Goal: Find specific page/section: Find specific page/section

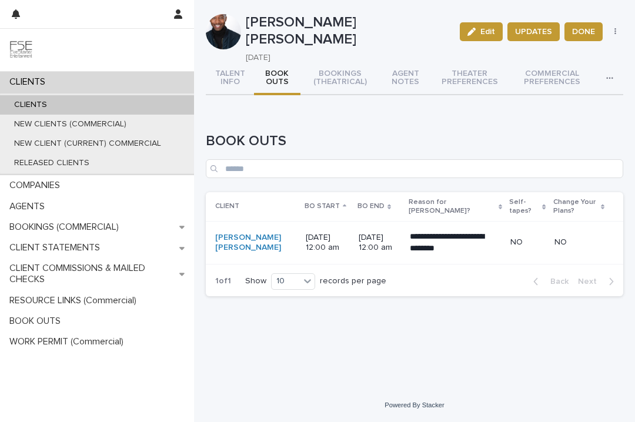
click at [97, 101] on div "CLIENTS" at bounding box center [97, 104] width 194 height 19
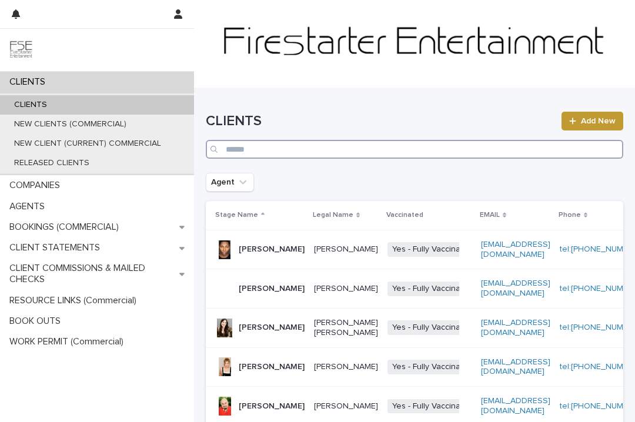
click at [244, 148] on input "Search" at bounding box center [414, 149] width 417 height 19
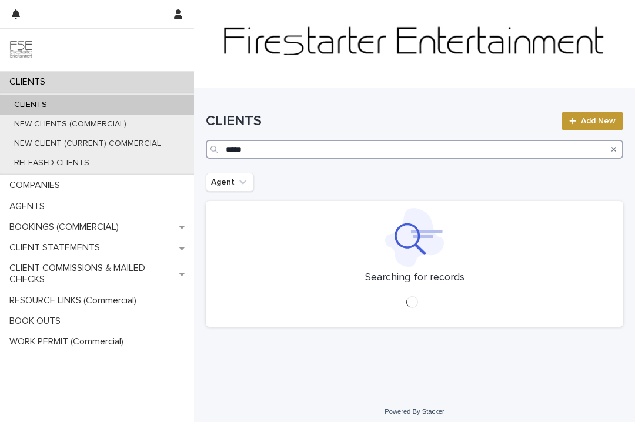
type input "*****"
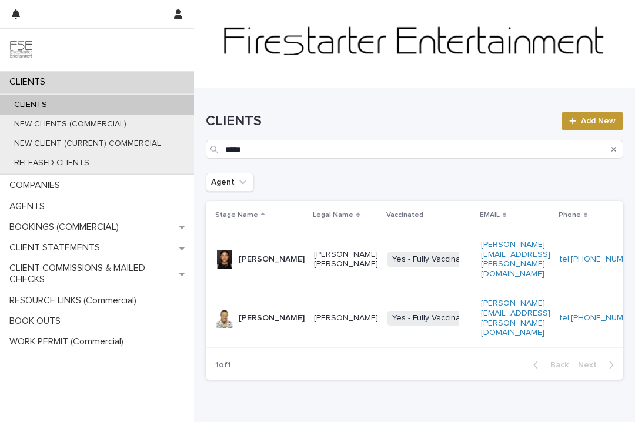
click at [244, 313] on p "[PERSON_NAME]" at bounding box center [272, 318] width 66 height 10
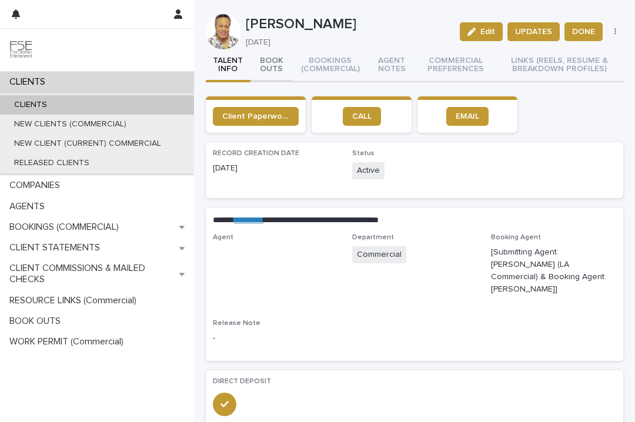
click at [273, 66] on button "BOOK OUTS" at bounding box center [271, 65] width 43 height 33
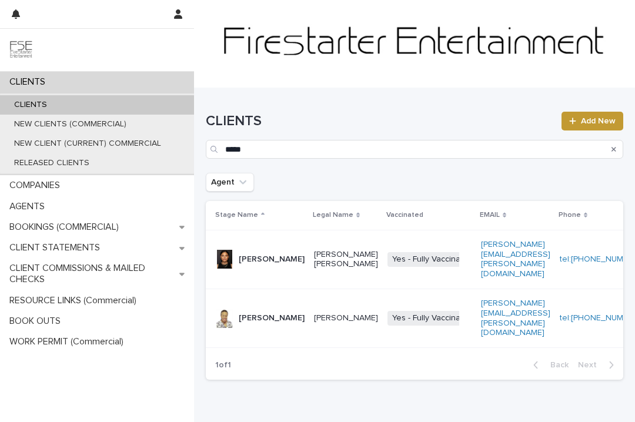
click at [251, 318] on p "[PERSON_NAME]" at bounding box center [272, 318] width 66 height 10
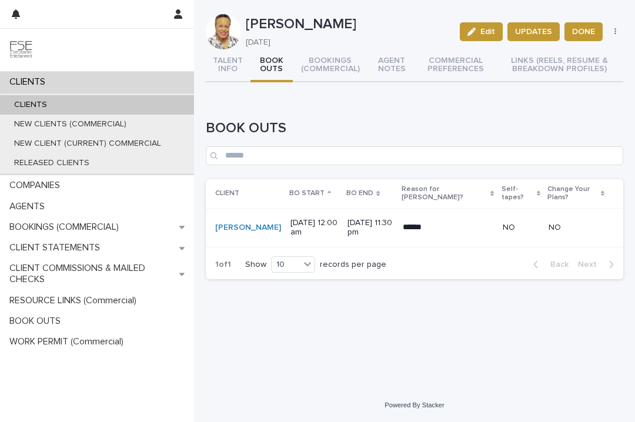
click at [276, 68] on button "BOOK OUTS" at bounding box center [271, 65] width 43 height 33
click at [87, 101] on div "CLIENTS" at bounding box center [97, 104] width 194 height 19
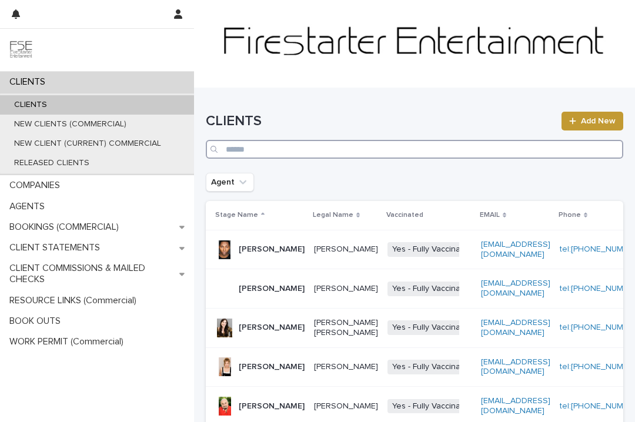
click at [237, 148] on input "Search" at bounding box center [414, 149] width 417 height 19
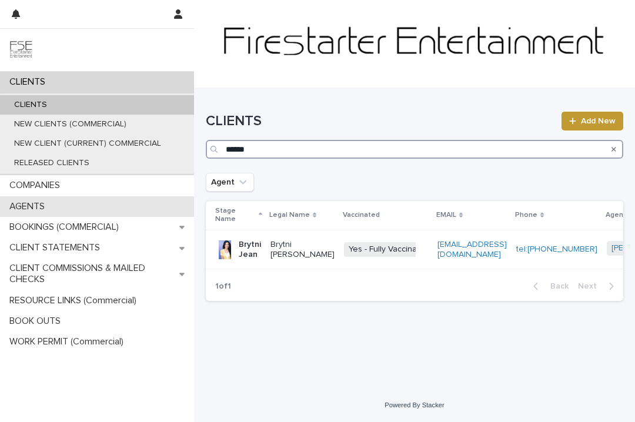
type input "******"
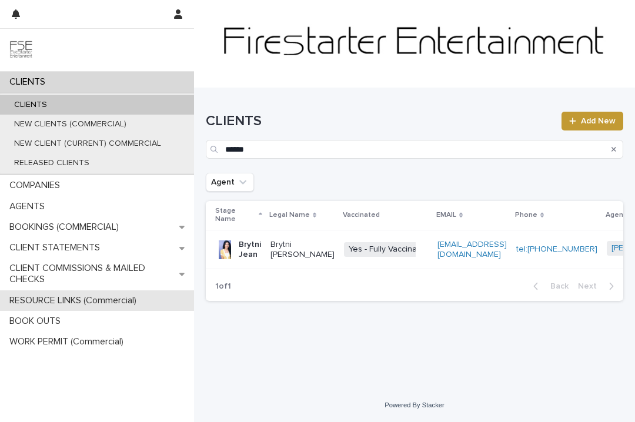
click at [73, 296] on p "RESOURCE LINKS (Commercial)" at bounding box center [75, 300] width 141 height 11
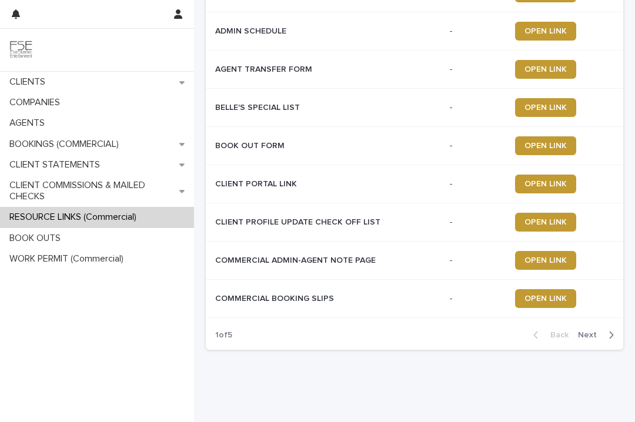
scroll to position [197, 0]
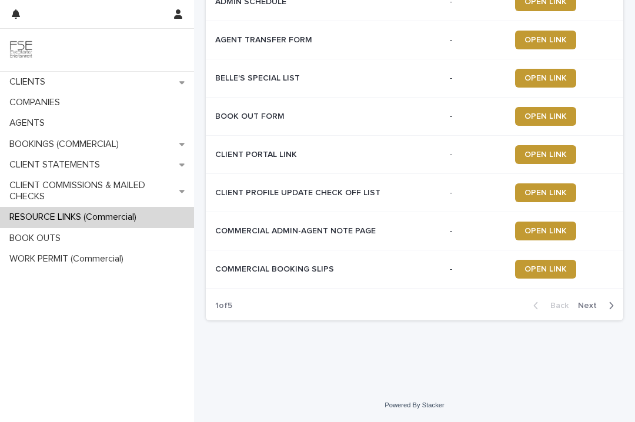
click at [592, 305] on span "Next" at bounding box center [591, 305] width 26 height 8
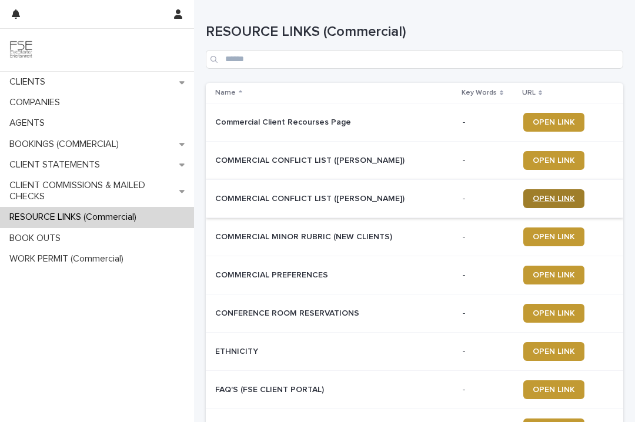
click at [539, 198] on span "OPEN LINK" at bounding box center [553, 198] width 42 height 8
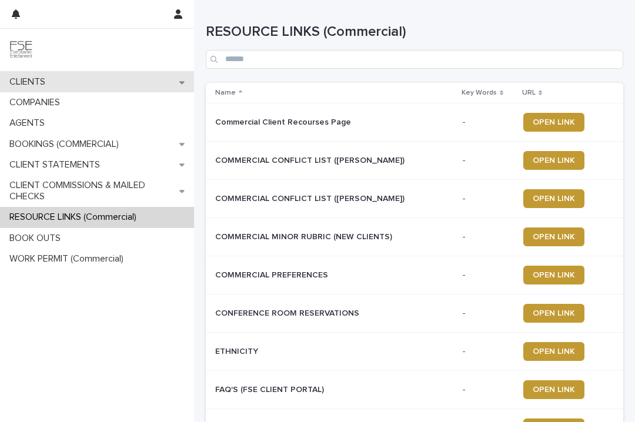
click at [76, 77] on div "CLIENTS" at bounding box center [97, 82] width 194 height 21
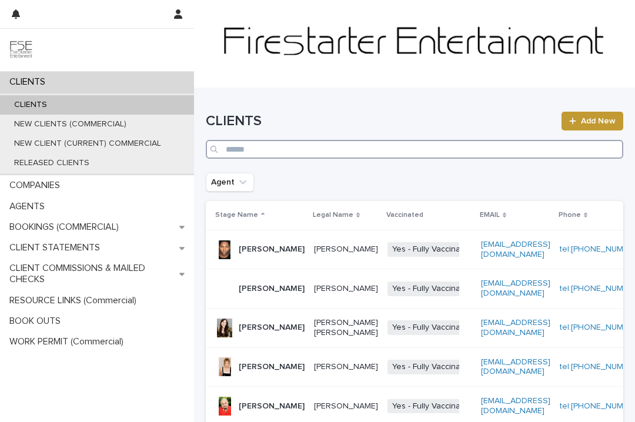
click at [234, 152] on input "Search" at bounding box center [414, 149] width 417 height 19
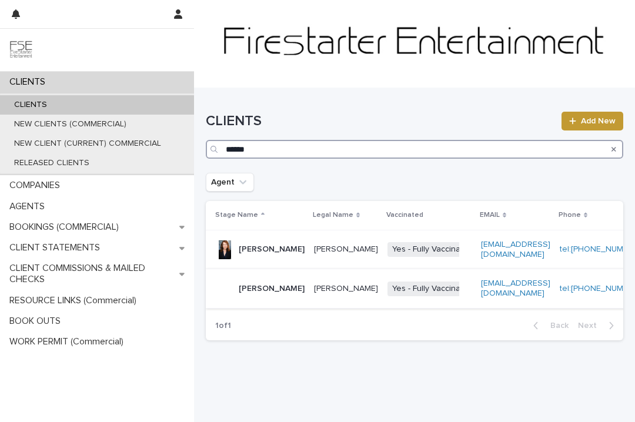
type input "******"
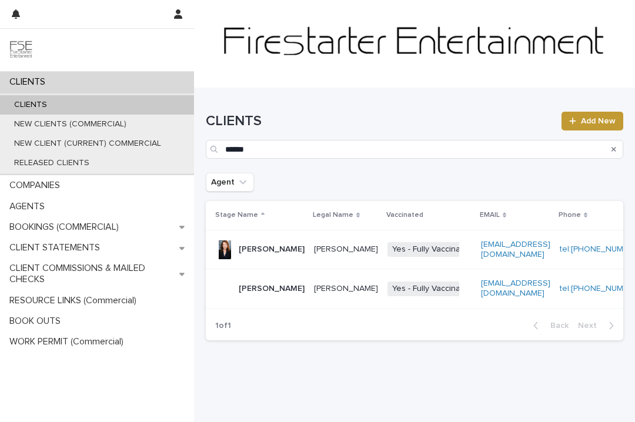
click at [249, 294] on p "[PERSON_NAME]" at bounding box center [272, 289] width 66 height 10
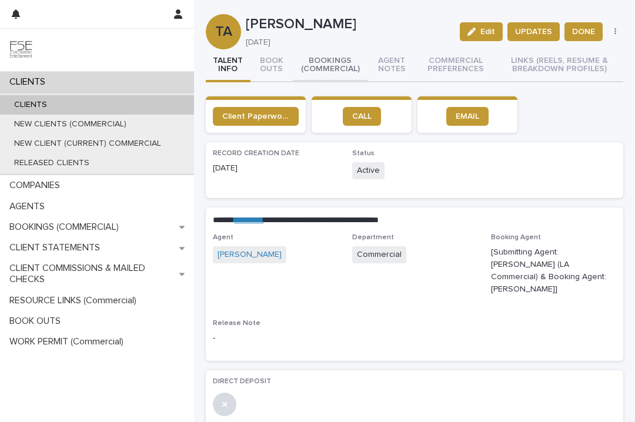
click at [328, 58] on button "BOOKINGS (COMMERCIAL)" at bounding box center [330, 65] width 75 height 33
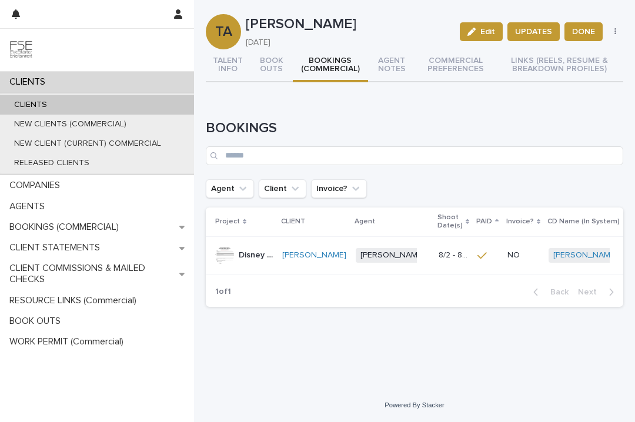
click at [247, 257] on p "Disney Cast Wellness" at bounding box center [257, 254] width 36 height 12
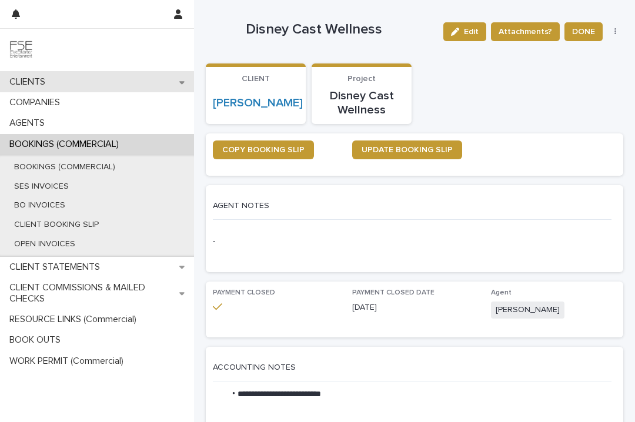
click at [38, 80] on p "CLIENTS" at bounding box center [30, 81] width 50 height 11
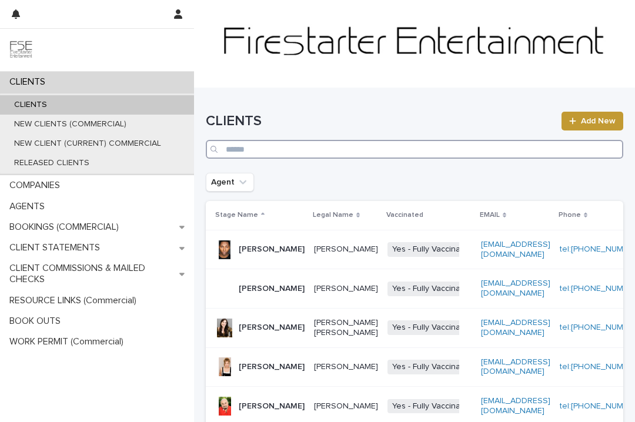
click at [240, 151] on input "Search" at bounding box center [414, 149] width 417 height 19
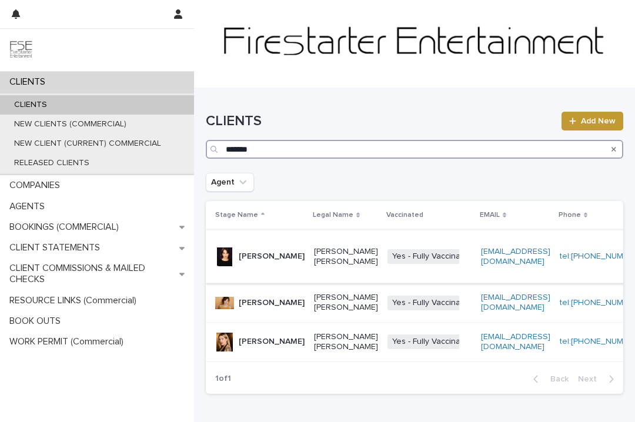
type input "*******"
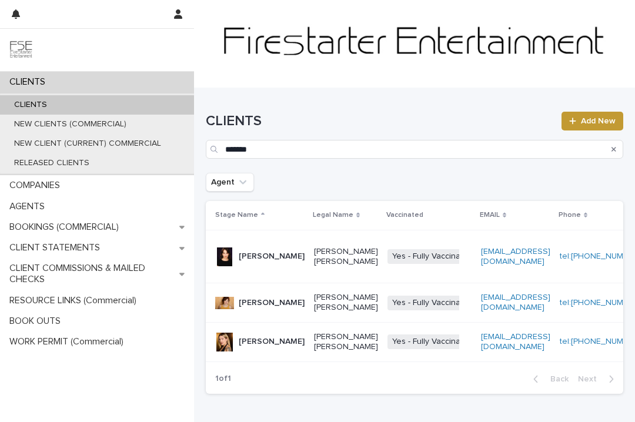
click at [251, 261] on p "[PERSON_NAME]" at bounding box center [272, 256] width 66 height 10
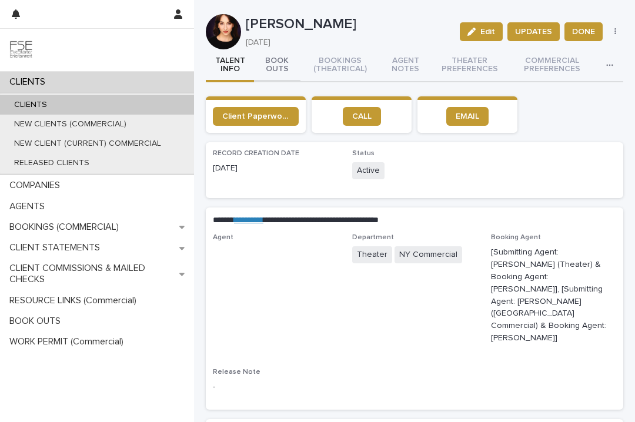
click at [271, 65] on button "BOOK OUTS" at bounding box center [277, 65] width 46 height 33
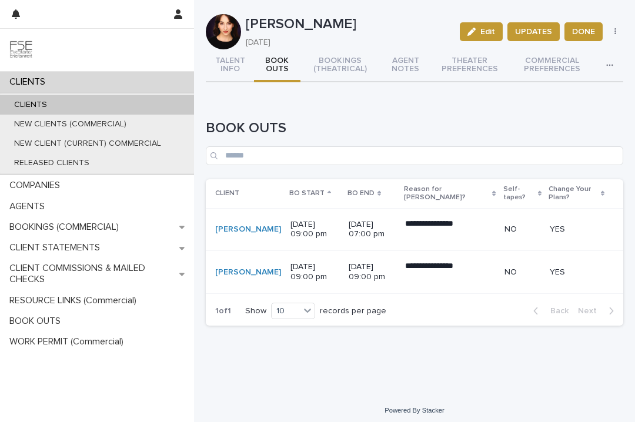
click at [75, 109] on div "CLIENTS" at bounding box center [97, 104] width 194 height 19
